Goal: Task Accomplishment & Management: Complete application form

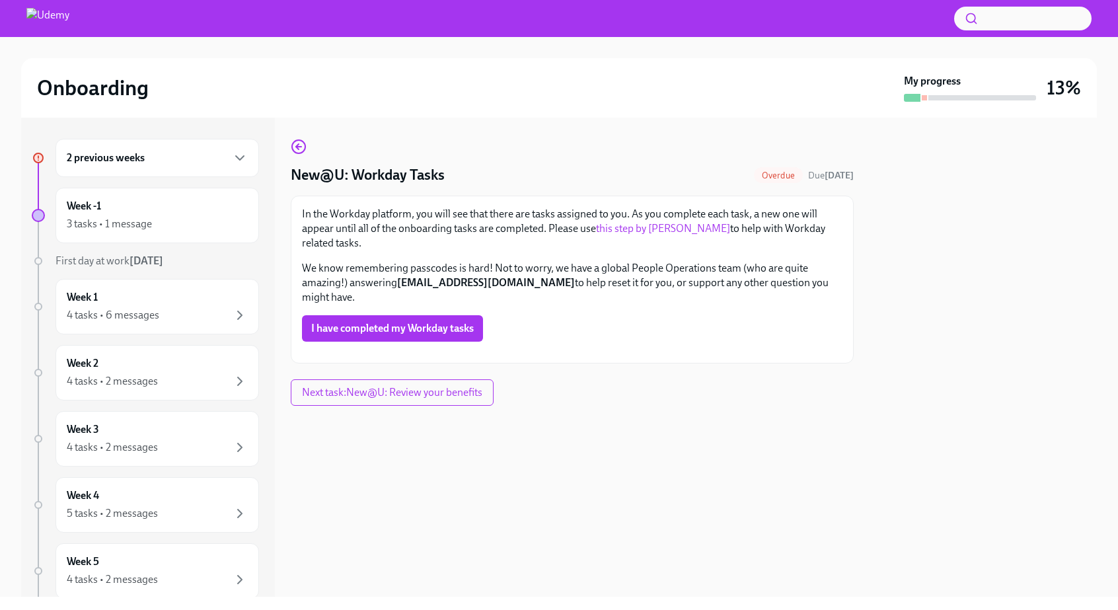
click at [141, 167] on div "2 previous weeks" at bounding box center [158, 158] width 204 height 38
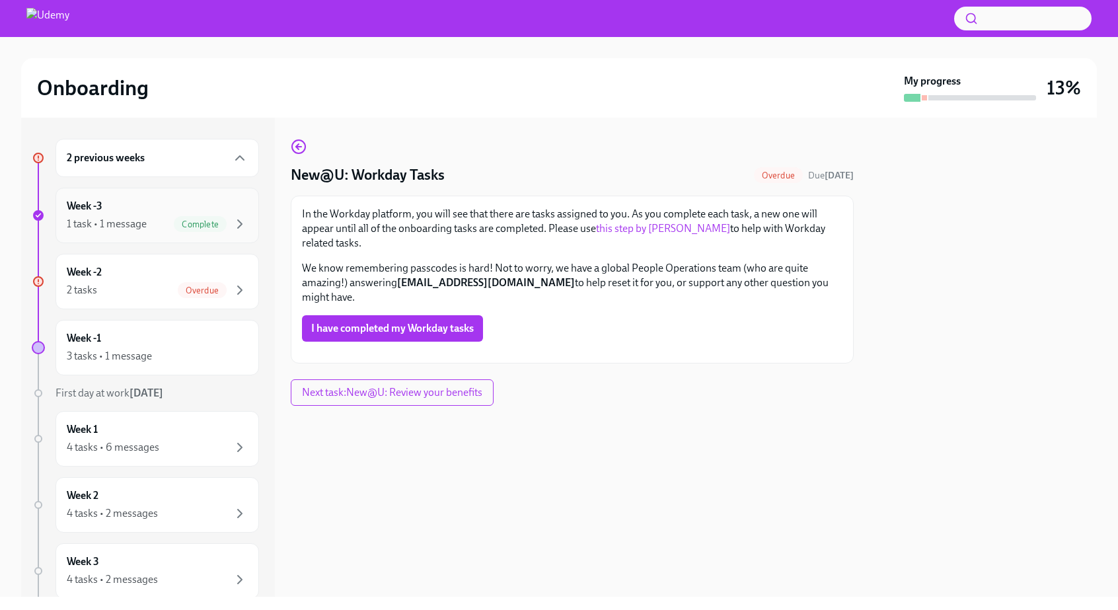
click at [130, 225] on div "1 task • 1 message" at bounding box center [107, 224] width 80 height 15
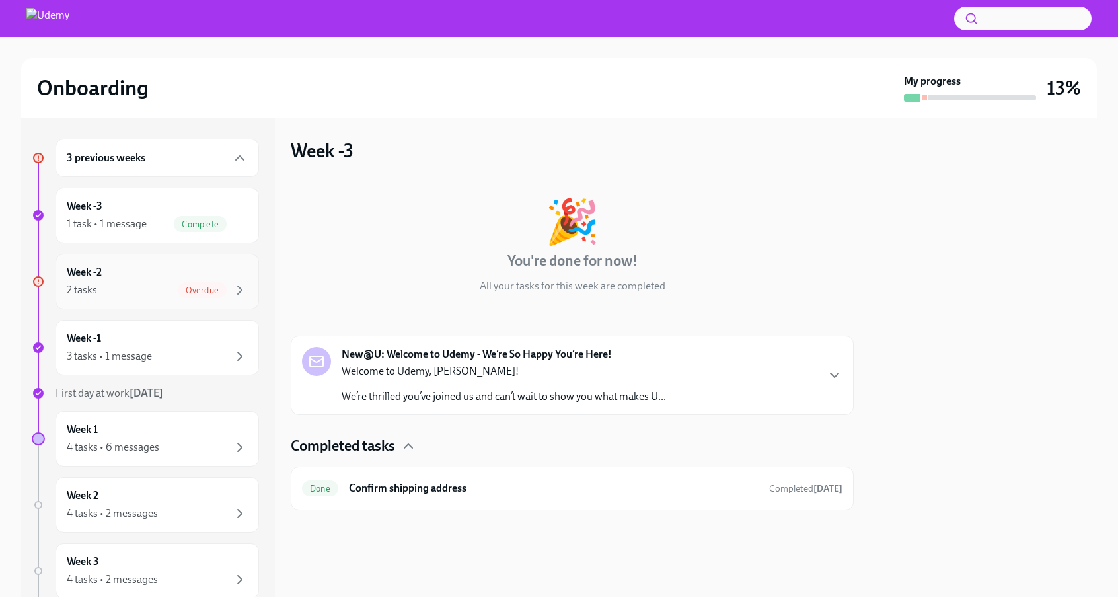
click at [110, 282] on div "2 tasks Overdue" at bounding box center [157, 290] width 181 height 16
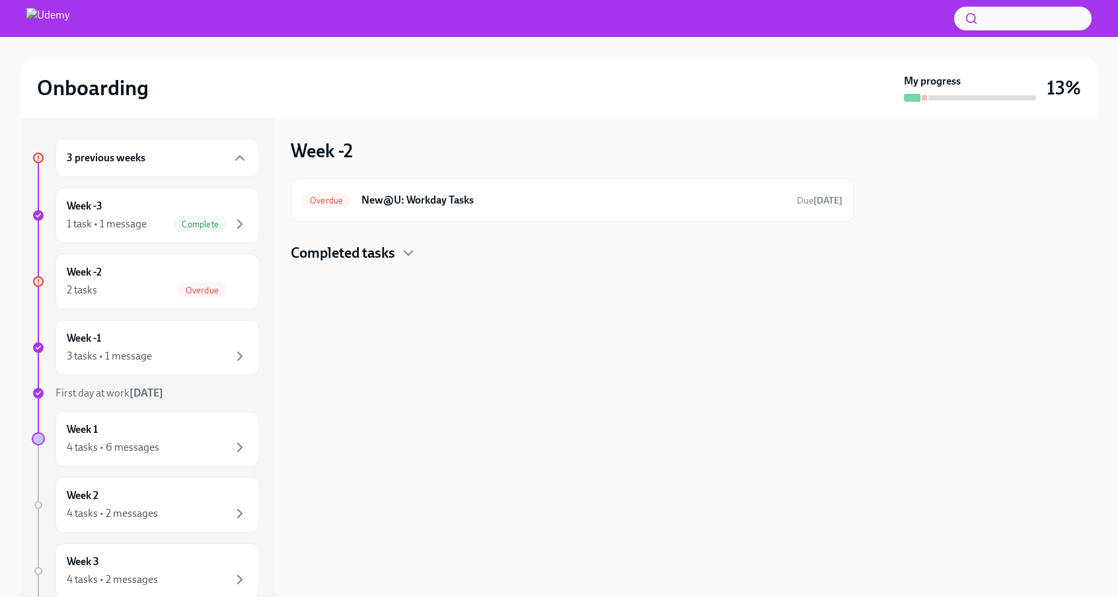
click at [389, 258] on h4 "Completed tasks" at bounding box center [343, 253] width 104 height 20
click at [102, 276] on div "Week -2 2 tasks Overdue" at bounding box center [157, 281] width 181 height 33
click at [124, 351] on div "3 tasks • 1 message" at bounding box center [109, 356] width 85 height 15
click at [312, 254] on h4 "For later" at bounding box center [317, 253] width 52 height 20
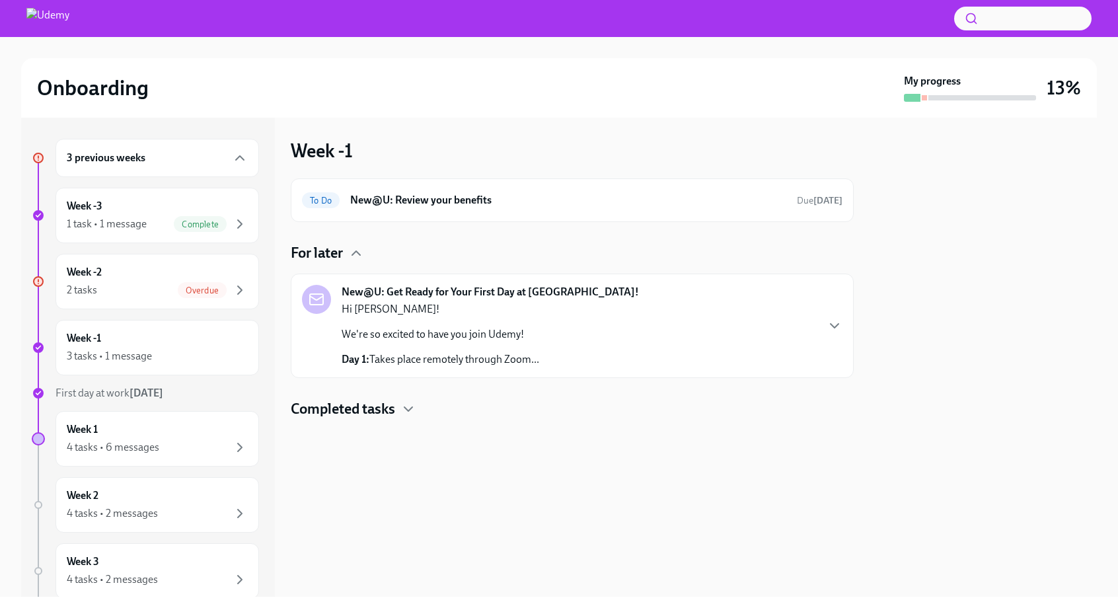
click at [352, 412] on h4 "Completed tasks" at bounding box center [343, 409] width 104 height 20
click at [411, 363] on p "Day 1: Takes place remotely through Zoom..." at bounding box center [441, 359] width 198 height 15
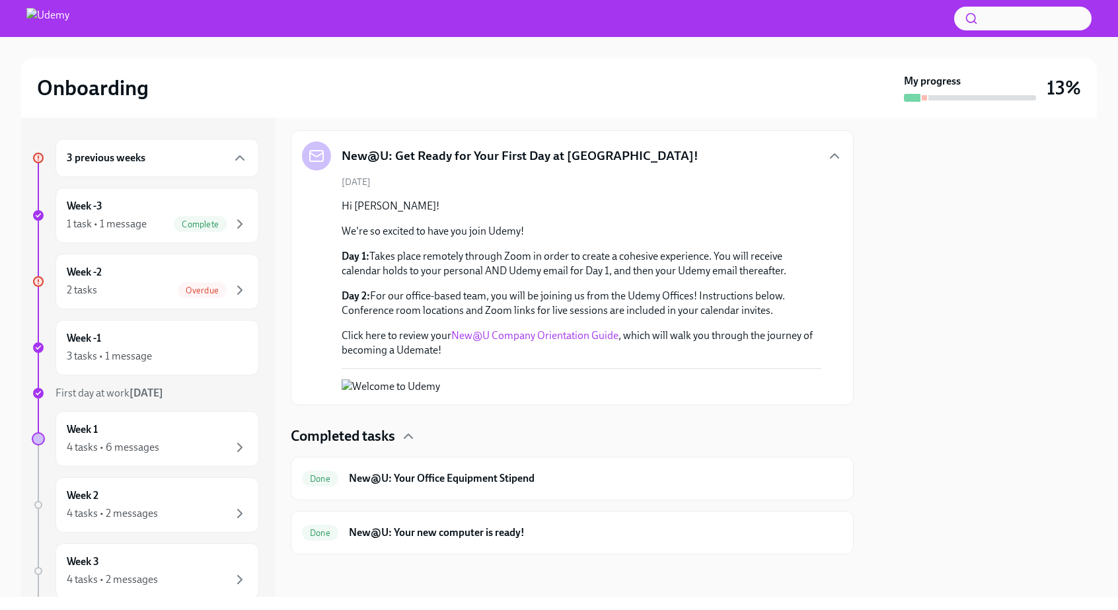
scroll to position [325, 0]
click at [151, 348] on div "3 tasks • 1 message" at bounding box center [157, 356] width 181 height 16
click at [145, 345] on div "Week -1 3 tasks • 1 message" at bounding box center [157, 347] width 181 height 33
click at [154, 432] on div "Week 1 4 tasks • 6 messages" at bounding box center [157, 438] width 181 height 33
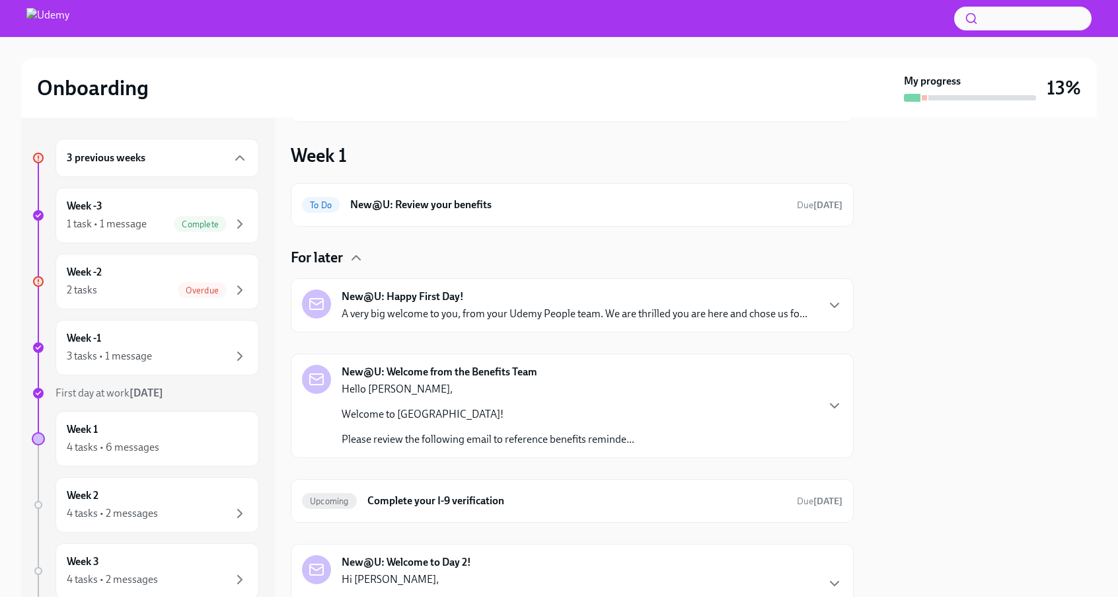
scroll to position [104, 0]
click at [57, 19] on img at bounding box center [47, 18] width 43 height 21
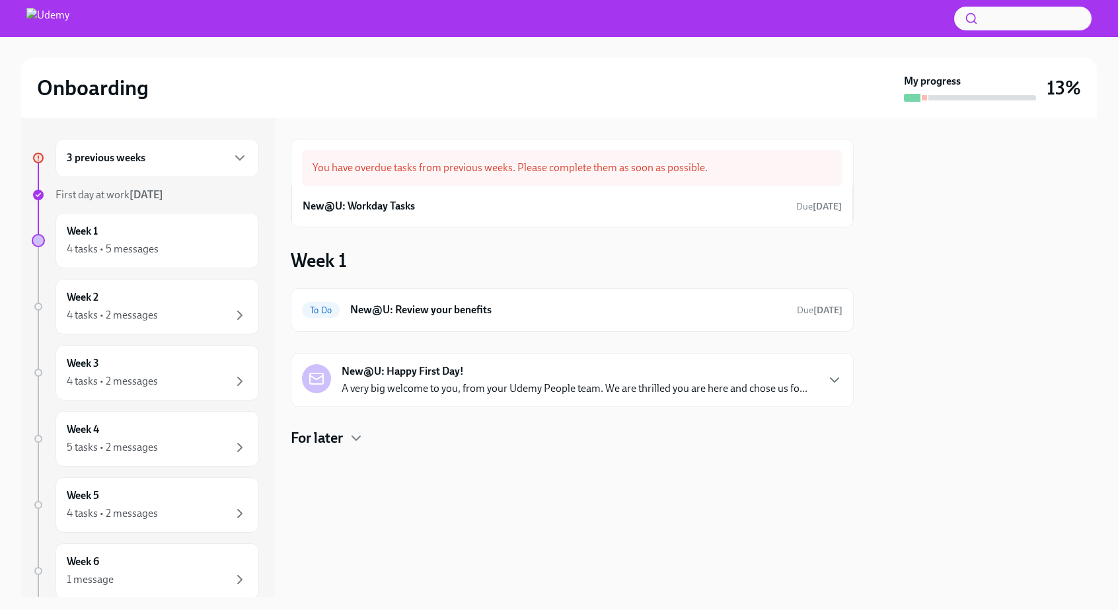
click at [1034, 20] on button "button" at bounding box center [1022, 19] width 137 height 24
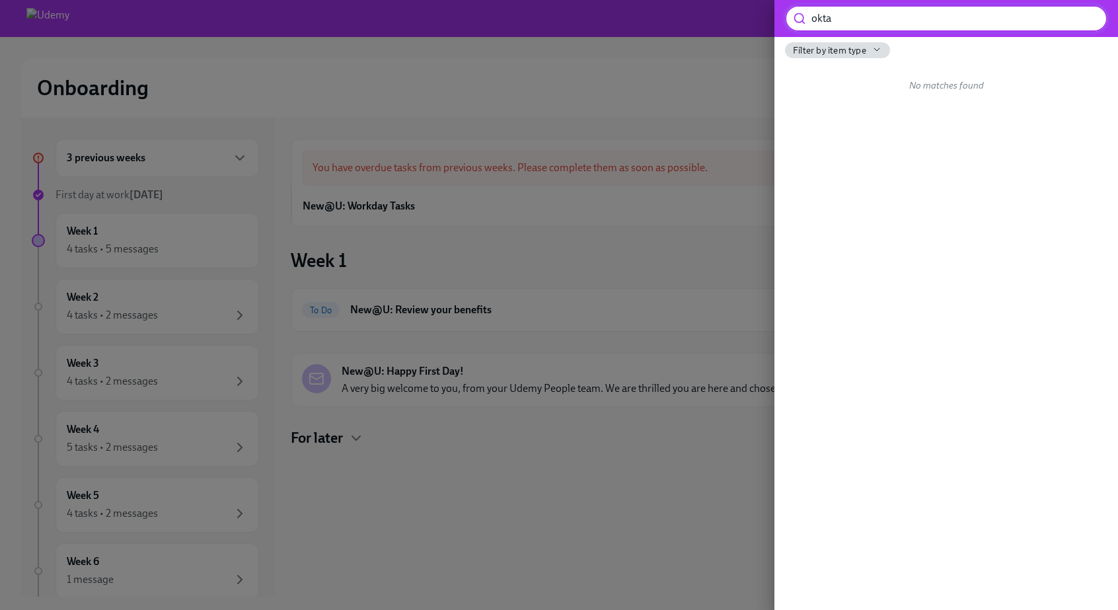
type input "okta"
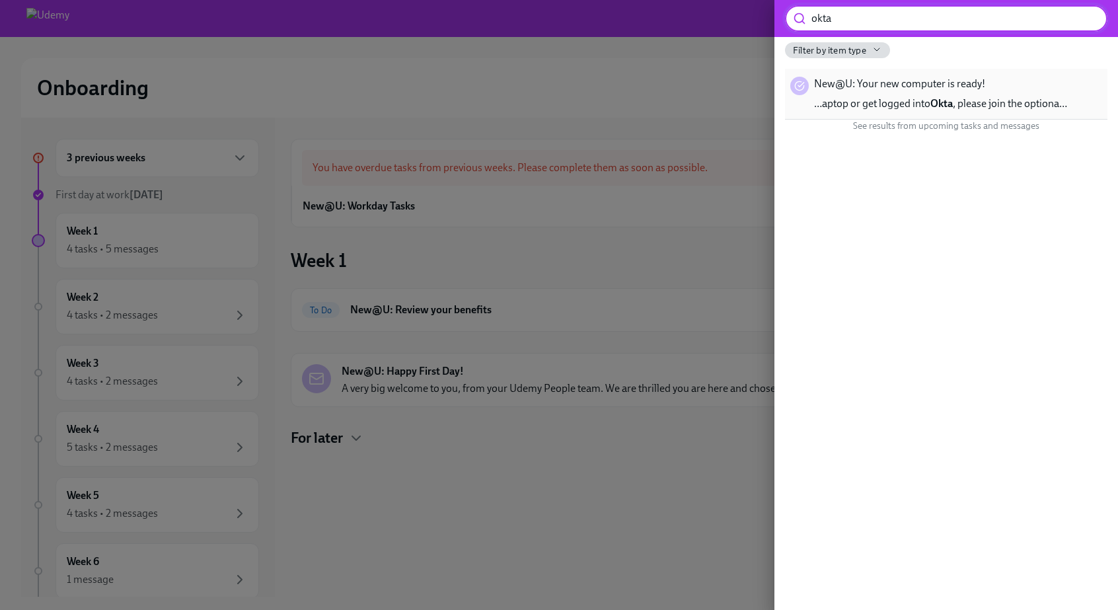
click at [1020, 89] on div "New@U: Your new computer is ready! …aptop or get logged into Okta , please join…" at bounding box center [940, 94] width 253 height 34
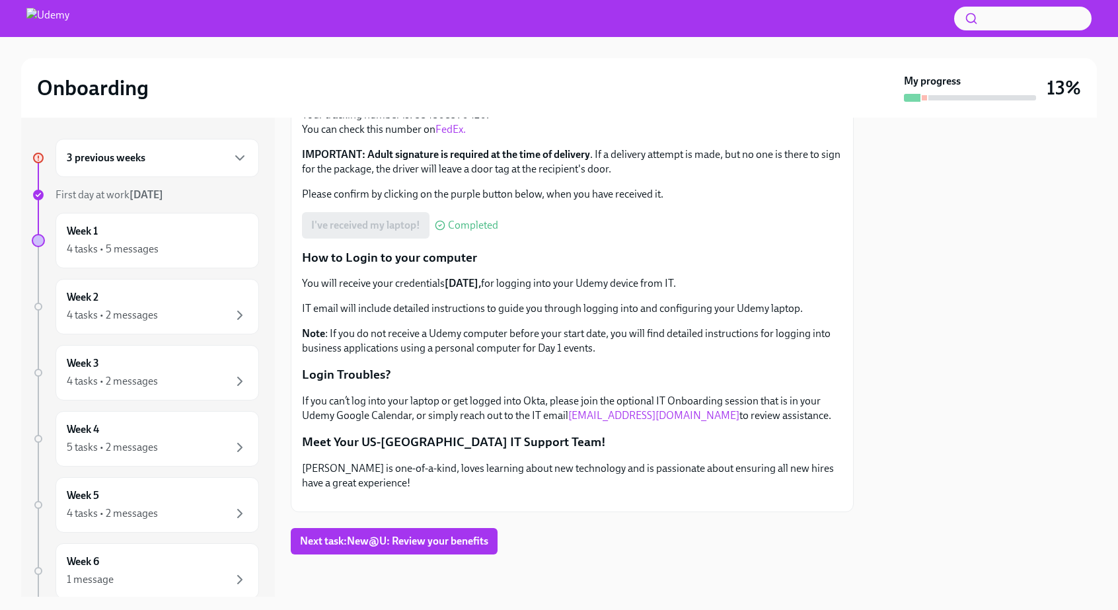
scroll to position [284, 0]
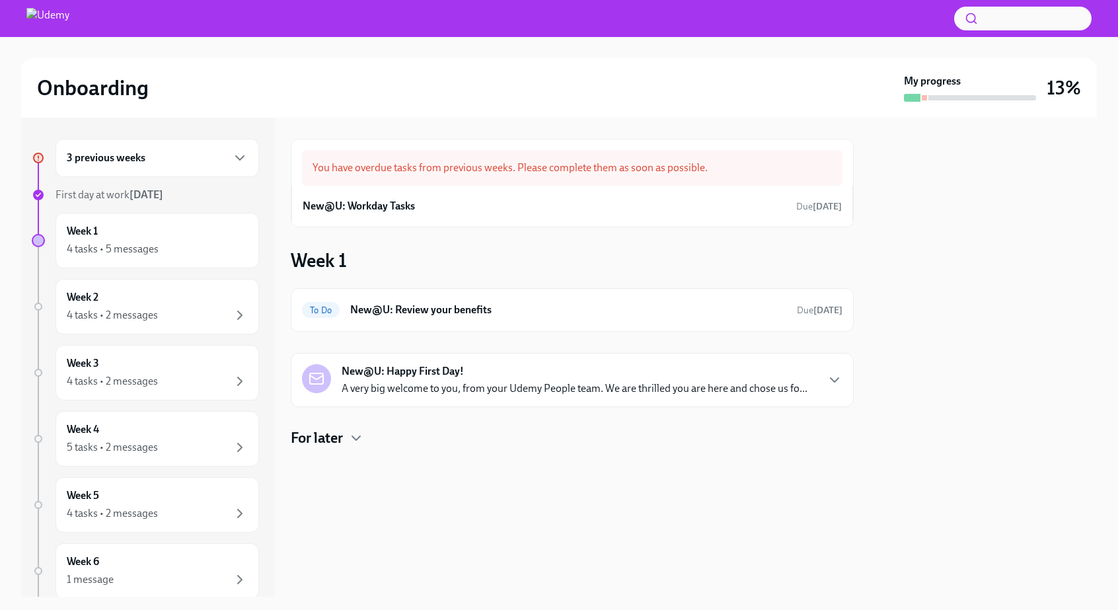
click at [128, 156] on h6 "3 previous weeks" at bounding box center [106, 158] width 79 height 15
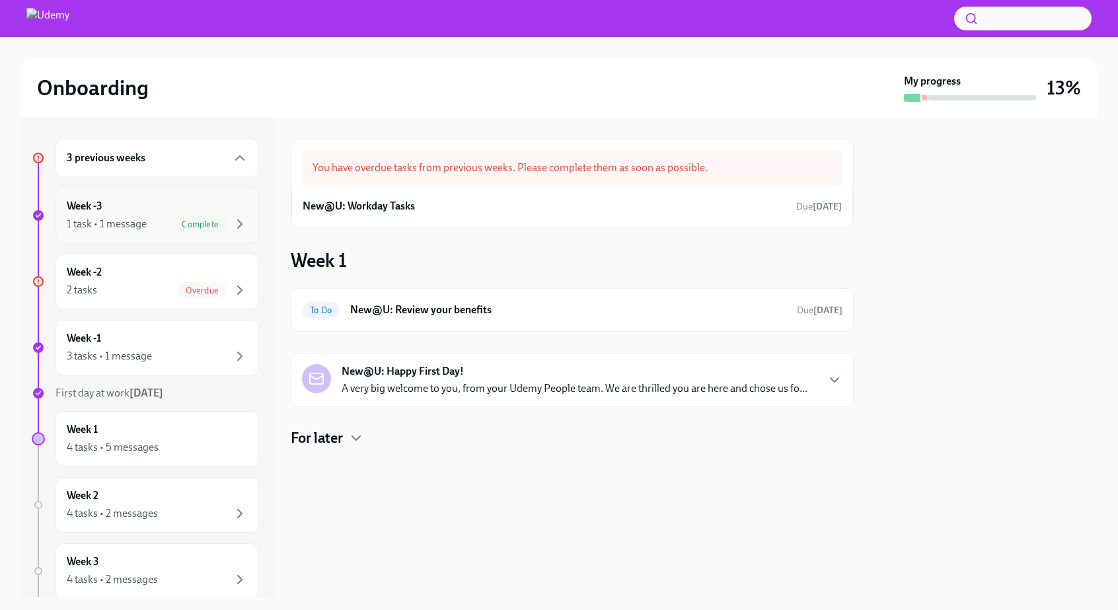
click at [137, 211] on div "Week -3 1 task • 1 message Complete" at bounding box center [157, 215] width 181 height 33
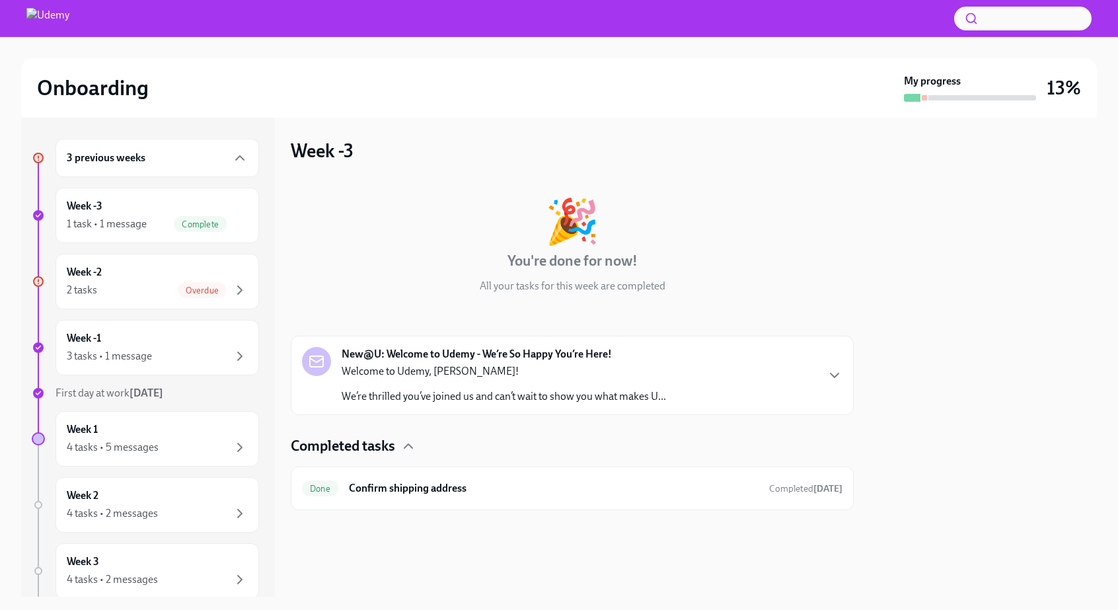
click at [591, 383] on div "Welcome to Udemy, [PERSON_NAME]! We’re thrilled you’ve joined us and can’t wait…" at bounding box center [504, 384] width 324 height 40
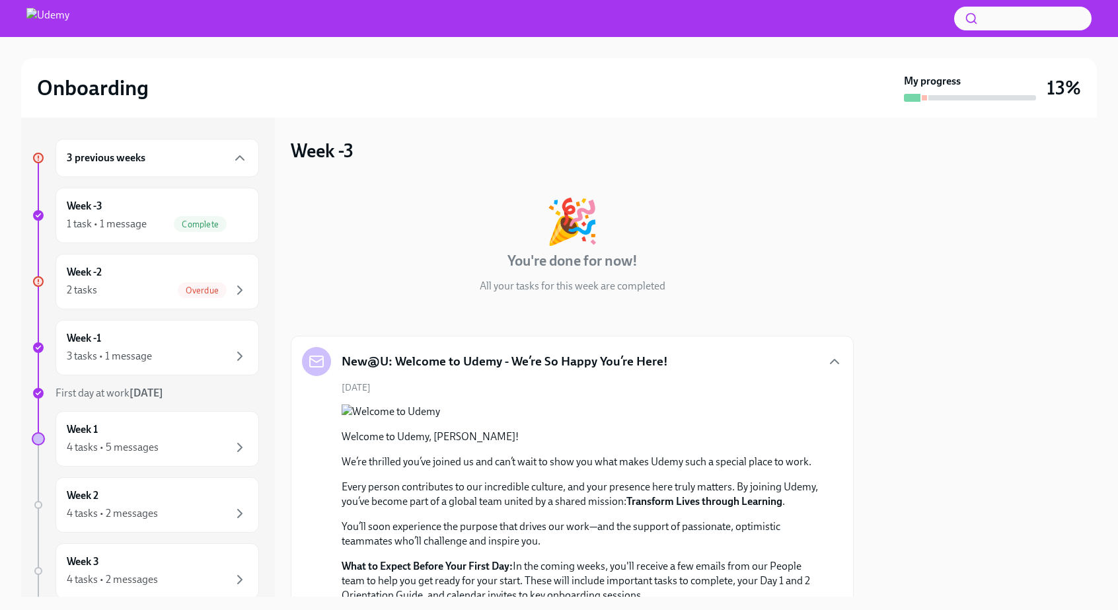
drag, startPoint x: 591, startPoint y: 383, endPoint x: 488, endPoint y: 387, distance: 103.8
click at [488, 387] on div "[DATE] Welcome to [GEOGRAPHIC_DATA], [PERSON_NAME]! We’re thrilled you’ve joine…" at bounding box center [572, 569] width 541 height 376
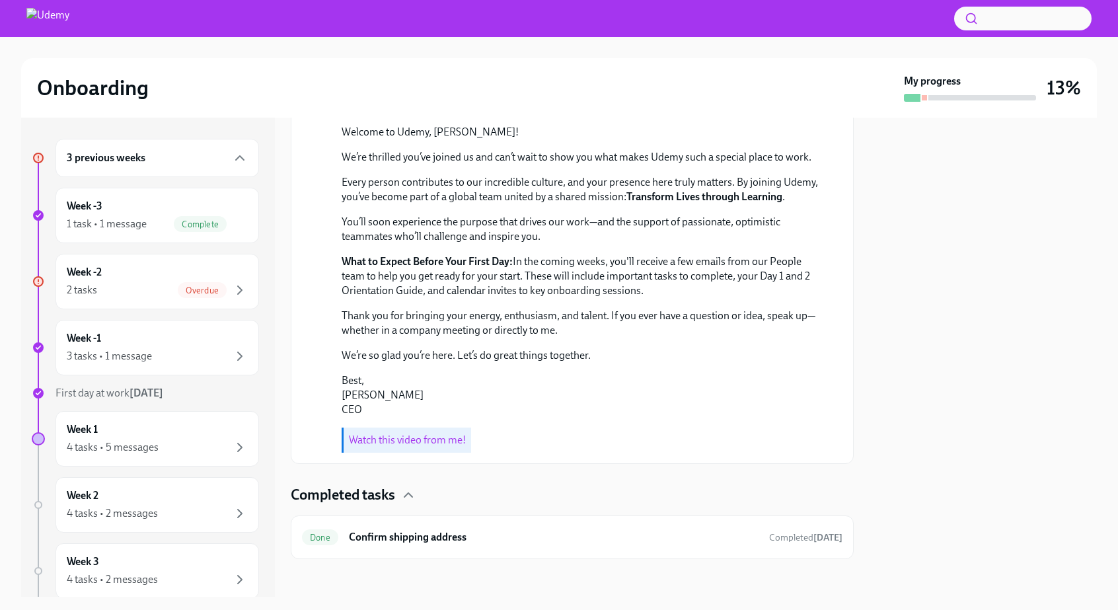
scroll to position [298, 0]
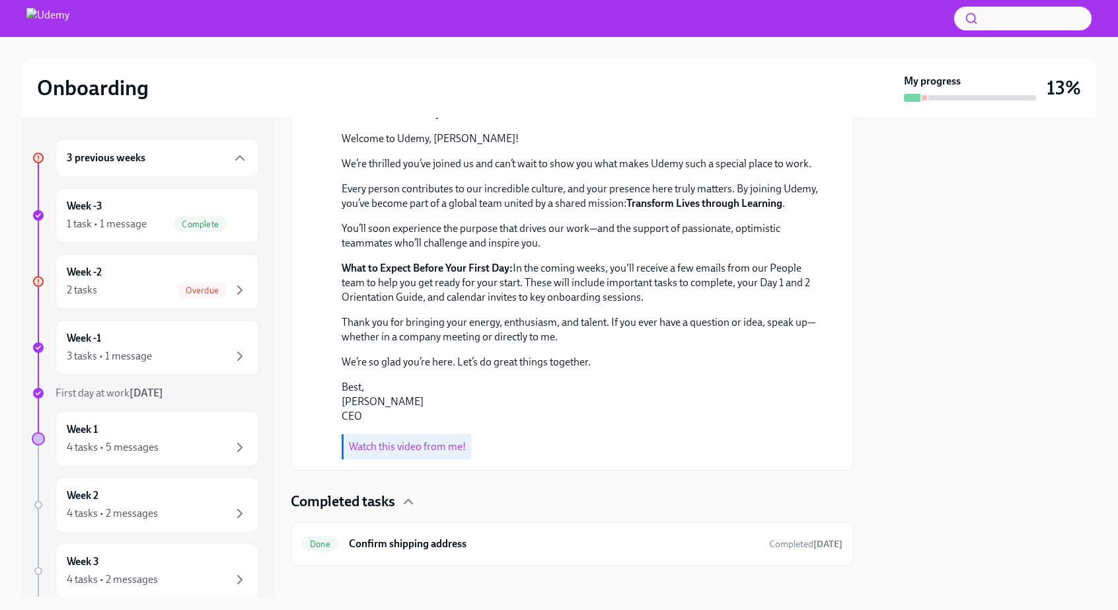
click at [157, 165] on div "3 previous weeks" at bounding box center [157, 158] width 181 height 16
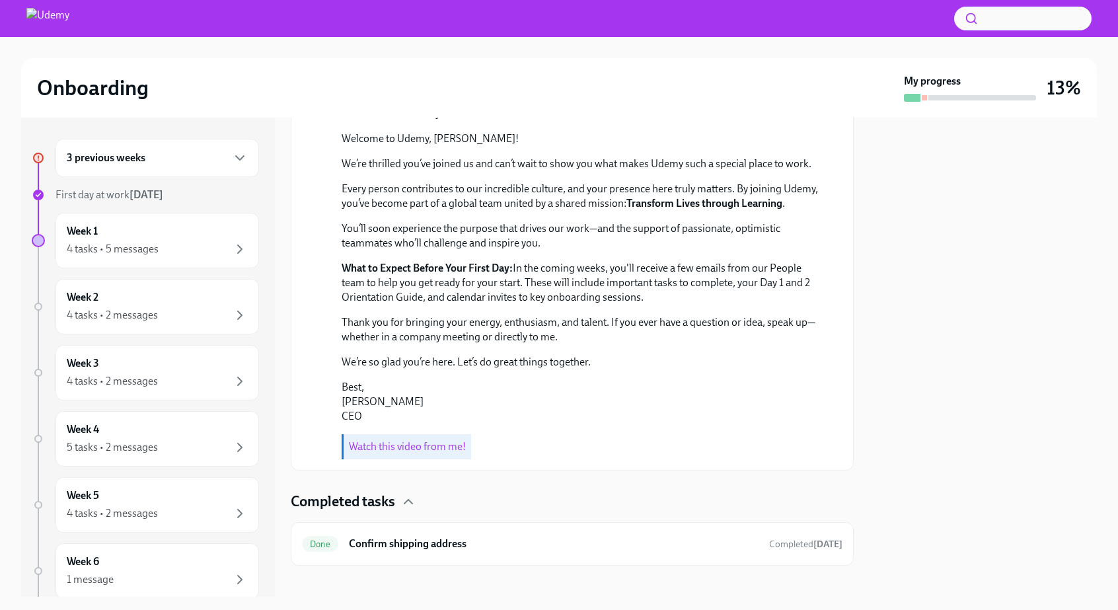
click at [159, 157] on div "3 previous weeks" at bounding box center [157, 158] width 181 height 16
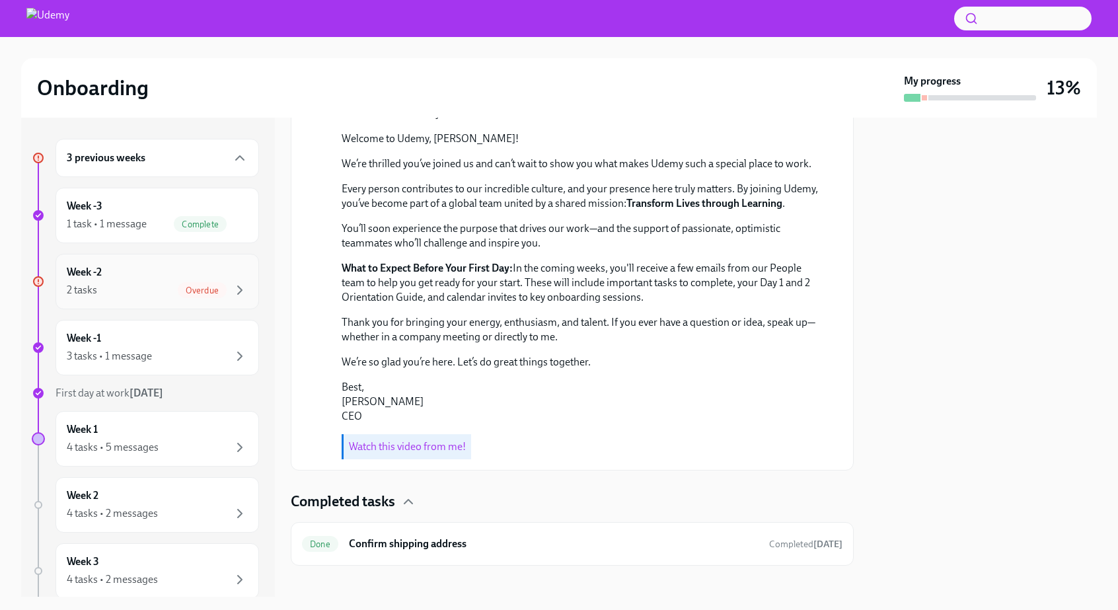
click at [137, 287] on div "2 tasks Overdue" at bounding box center [157, 290] width 181 height 16
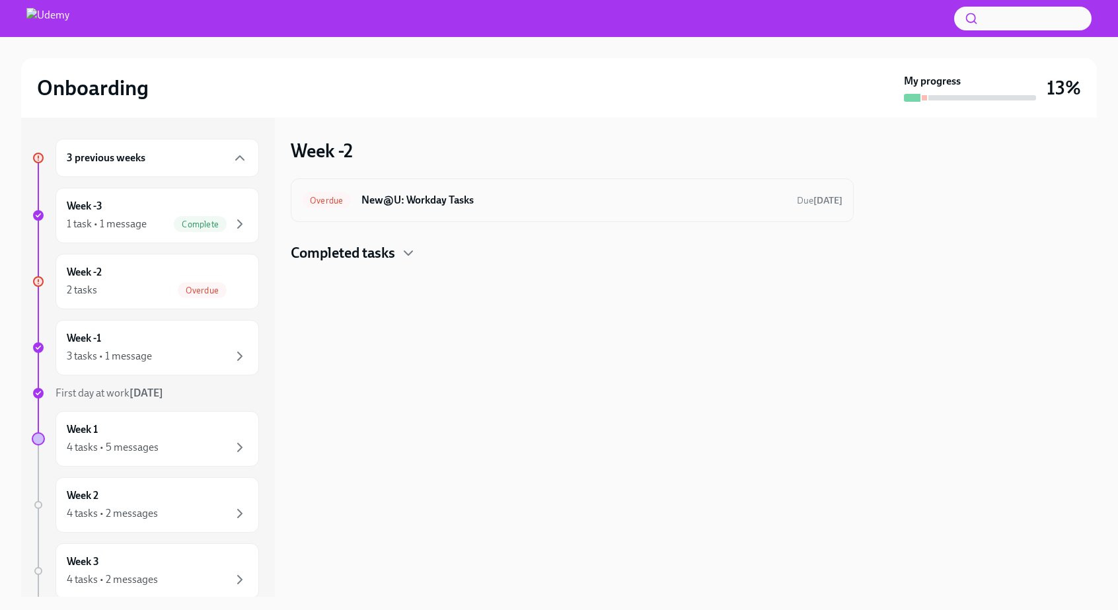
click at [385, 196] on h6 "New@U: Workday Tasks" at bounding box center [574, 200] width 425 height 15
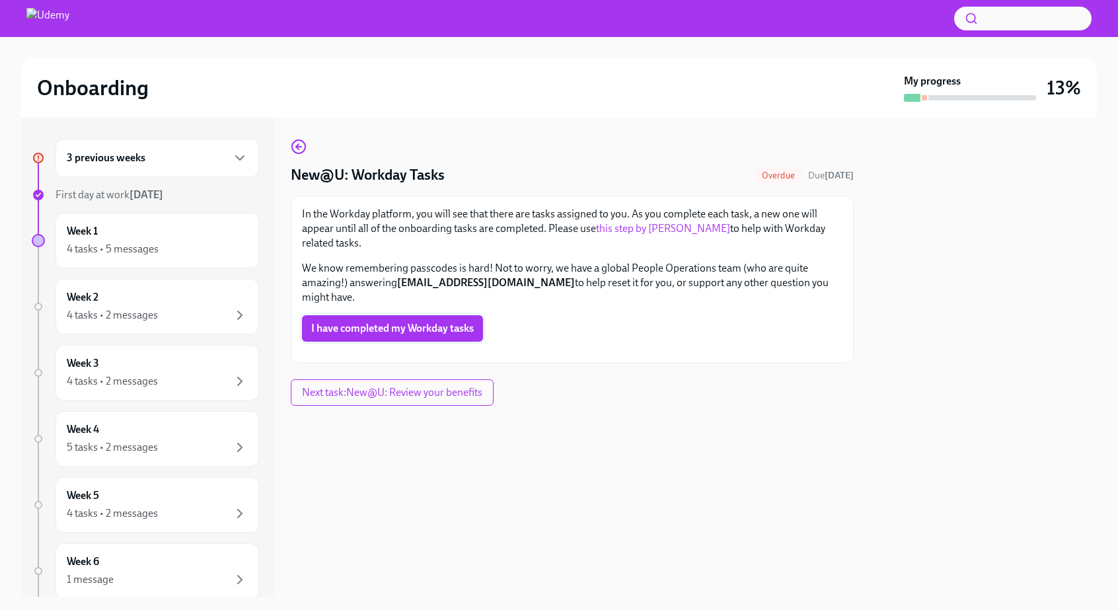
click at [406, 322] on span "I have completed my Workday tasks" at bounding box center [392, 328] width 163 height 13
click at [406, 316] on div "Completing" at bounding box center [572, 328] width 541 height 26
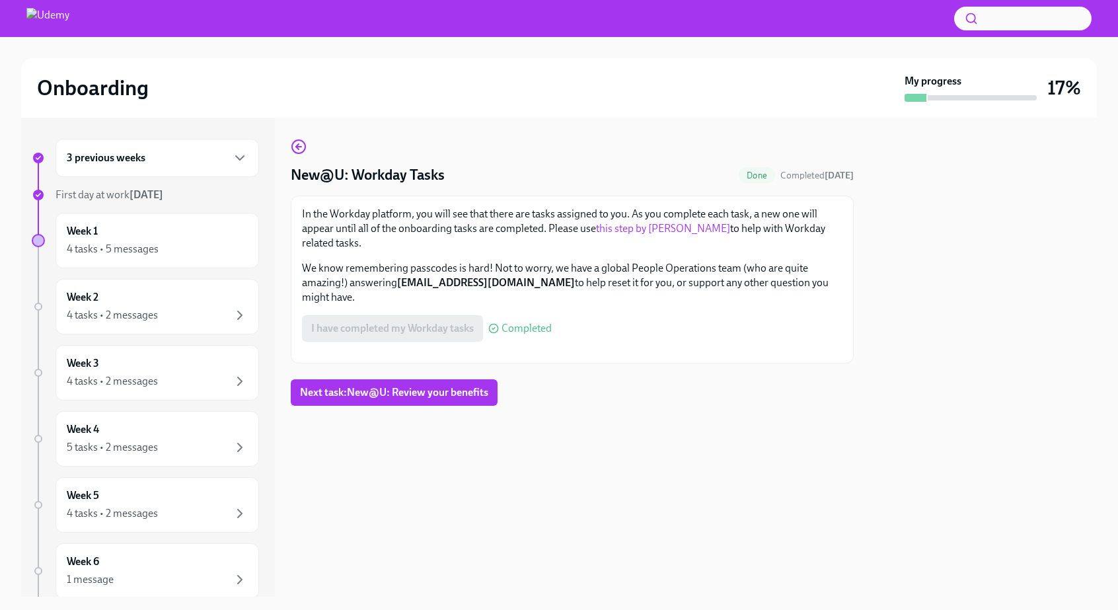
click at [647, 227] on link "this step by [PERSON_NAME]" at bounding box center [663, 228] width 134 height 13
click at [160, 162] on div "3 previous weeks" at bounding box center [157, 158] width 181 height 16
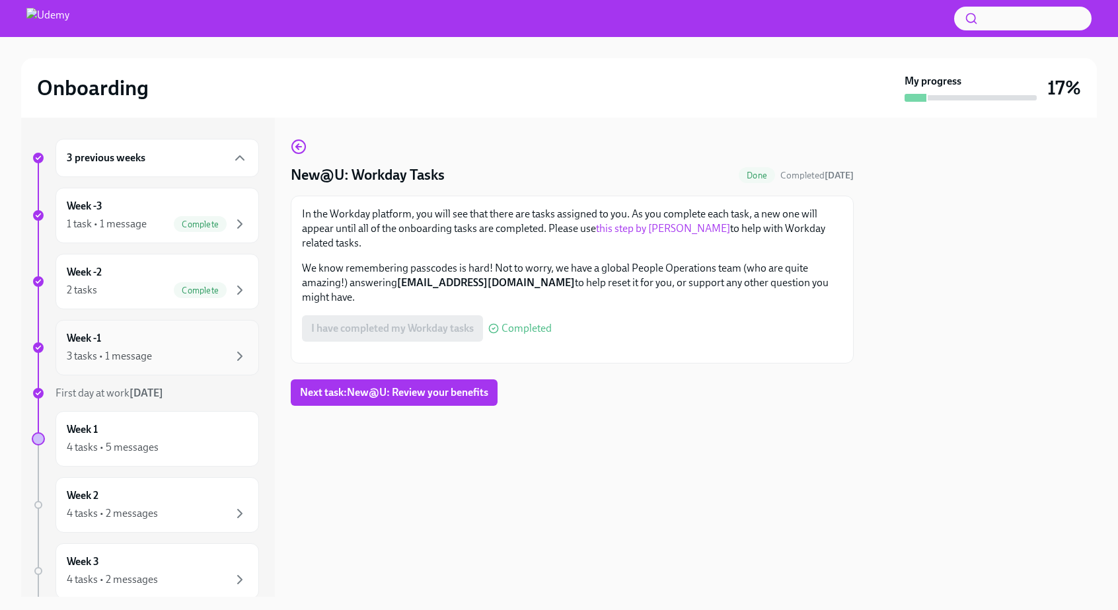
click at [145, 365] on div "Week -1 3 tasks • 1 message" at bounding box center [158, 348] width 204 height 56
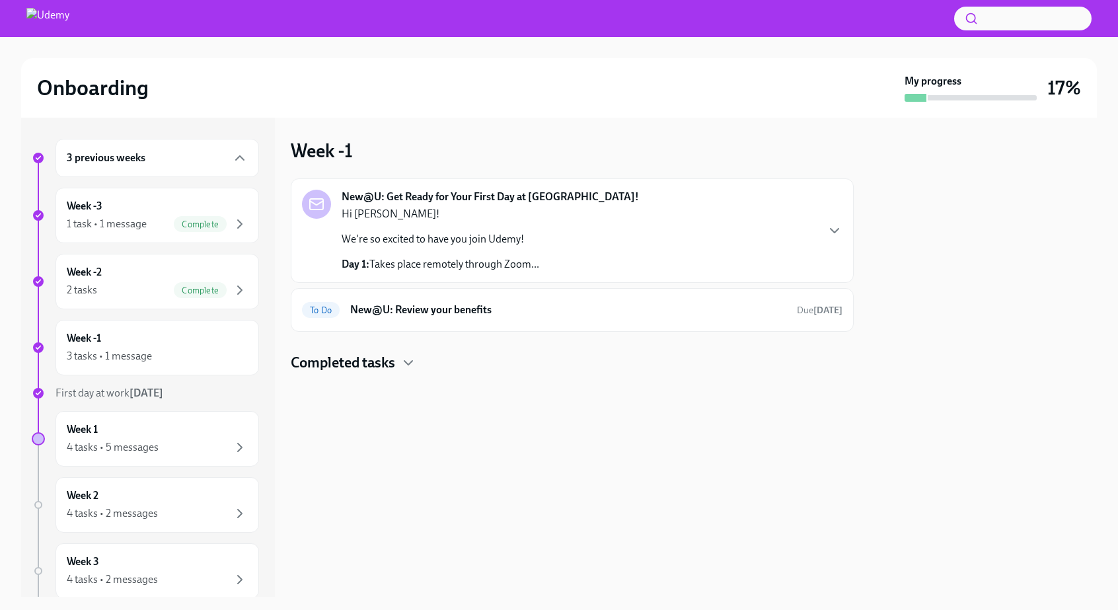
click at [593, 240] on div "New@U: Get Ready for Your First Day at [GEOGRAPHIC_DATA]! Hi [PERSON_NAME]! We'…" at bounding box center [572, 231] width 541 height 82
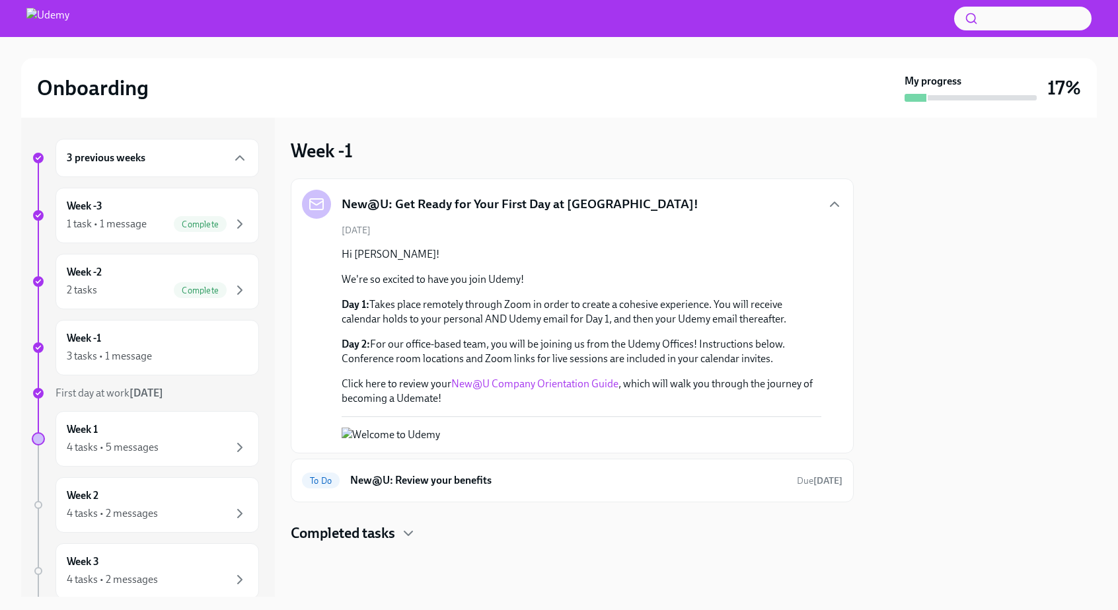
scroll to position [32, 0]
click at [527, 377] on link "New@U Company Orientation Guide" at bounding box center [534, 383] width 167 height 13
